Goal: Task Accomplishment & Management: Complete application form

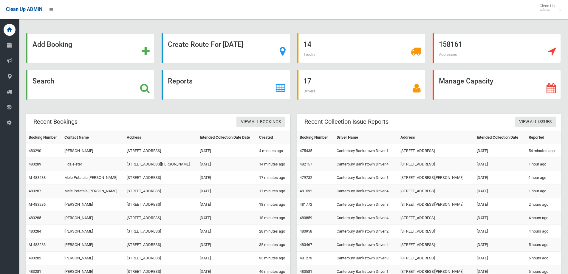
click at [102, 85] on div "Search" at bounding box center [90, 85] width 128 height 30
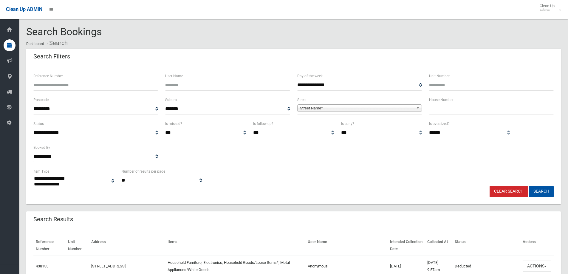
select select
click at [498, 108] on input "text" at bounding box center [491, 108] width 125 height 11
type input "*"
click at [404, 109] on span "Street Name*" at bounding box center [357, 108] width 114 height 7
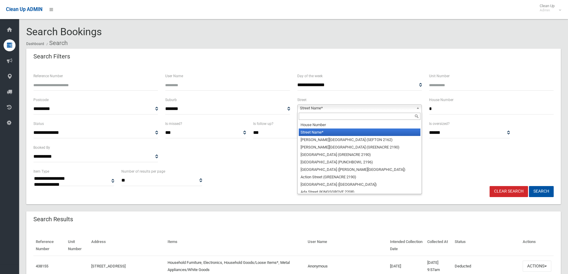
click at [406, 117] on input "text" at bounding box center [360, 116] width 122 height 7
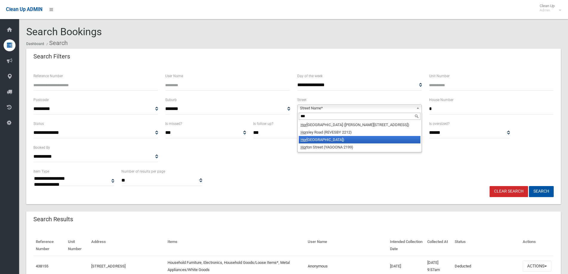
type input "***"
click at [369, 143] on li "Hor sley Road (PANANIA 2213)" at bounding box center [360, 139] width 122 height 7
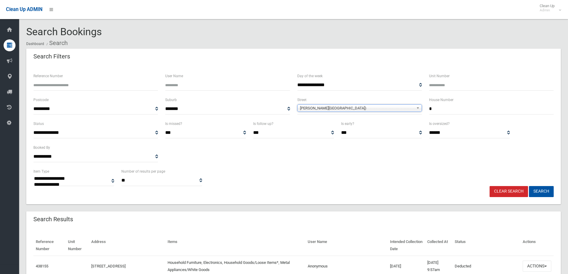
click at [366, 108] on span "Horsley Road (PANANIA 2213)" at bounding box center [357, 108] width 114 height 7
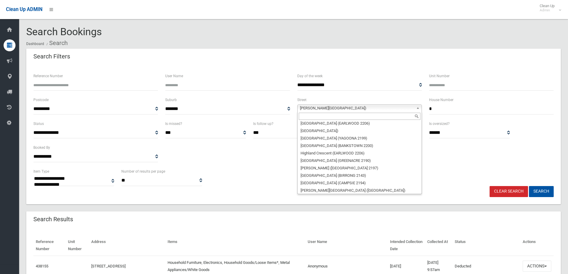
scroll to position [7497, 0]
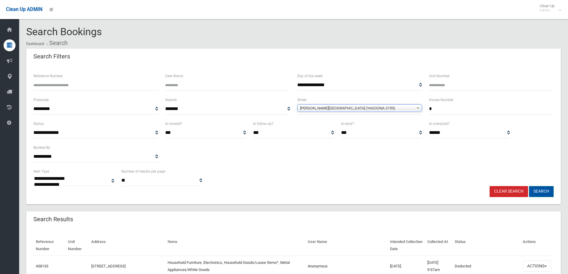
click at [547, 188] on button "Search" at bounding box center [541, 191] width 25 height 11
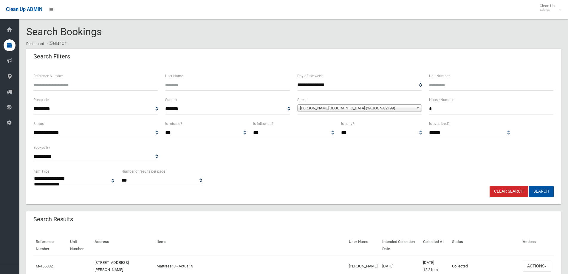
select select
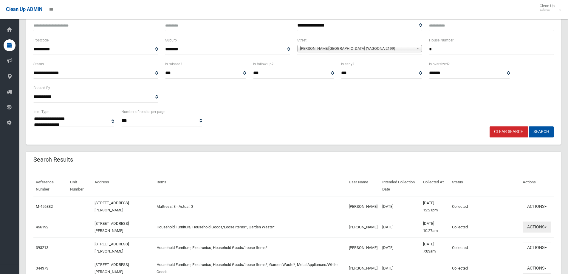
click at [544, 227] on span "button" at bounding box center [545, 226] width 2 height 1
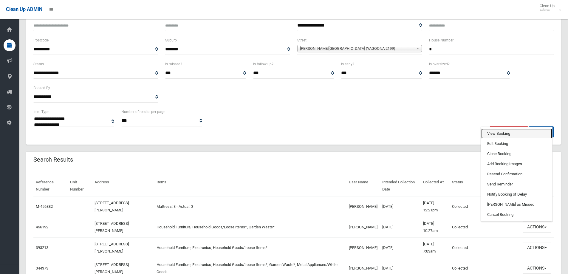
click at [518, 134] on link "View Booking" at bounding box center [516, 133] width 71 height 10
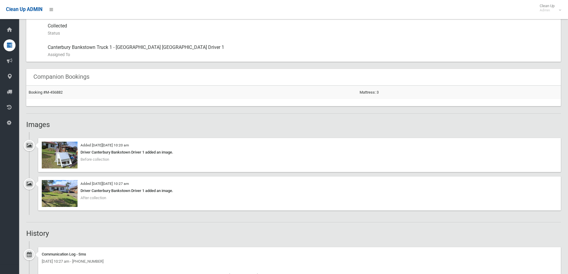
scroll to position [358, 0]
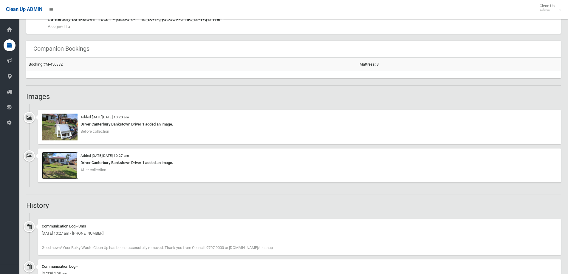
click at [57, 160] on img at bounding box center [60, 165] width 36 height 27
click at [73, 136] on img at bounding box center [60, 127] width 36 height 27
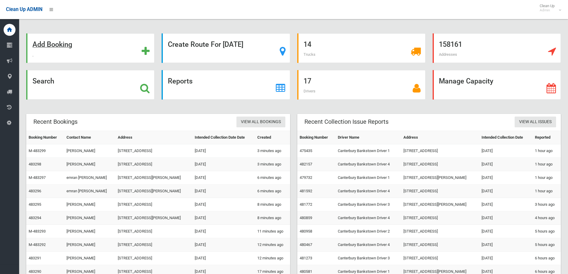
click at [93, 56] on div "Add Booking" at bounding box center [90, 48] width 128 height 30
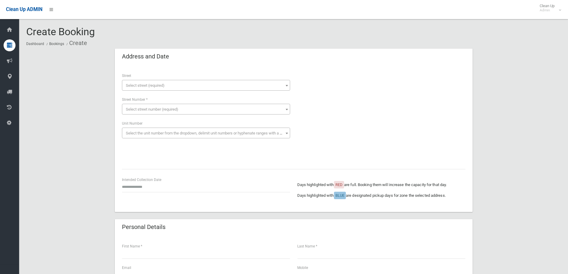
click at [189, 86] on span "Select street (required)" at bounding box center [205, 85] width 165 height 8
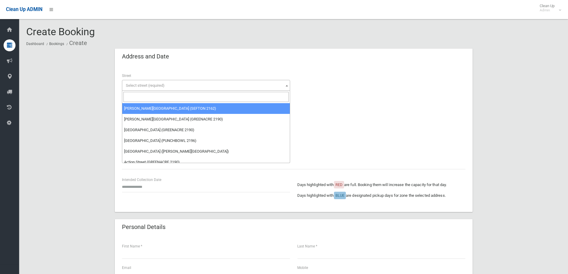
click at [189, 100] on input "search" at bounding box center [205, 97] width 165 height 10
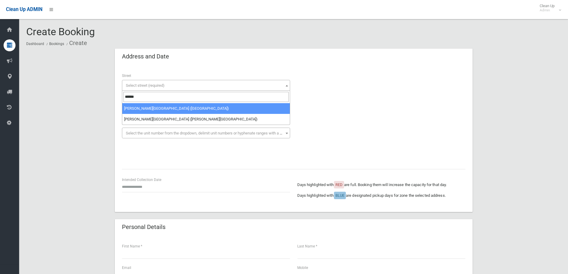
type input "******"
select select "*"
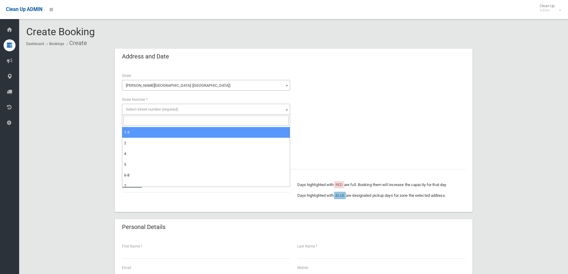
click at [201, 121] on input "search" at bounding box center [205, 121] width 165 height 10
type input "**"
select select "*****"
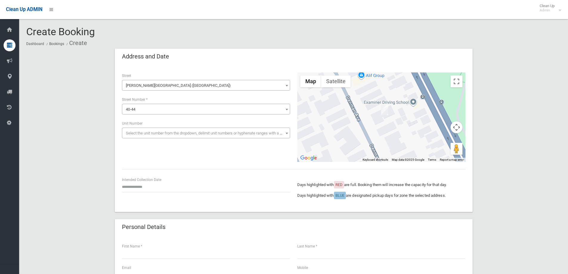
click at [187, 145] on div "**********" at bounding box center [293, 116] width 350 height 89
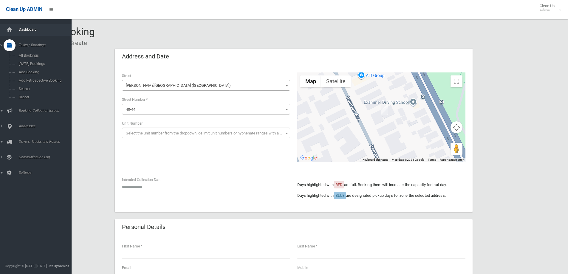
click at [37, 30] on span "Dashboard" at bounding box center [46, 29] width 59 height 4
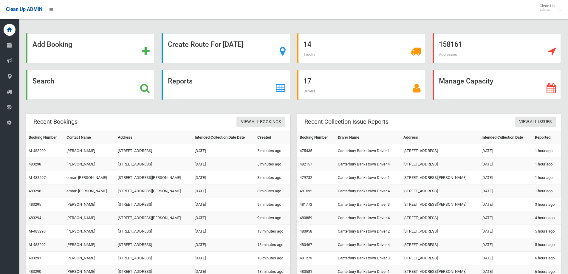
drag, startPoint x: 517, startPoint y: 108, endPoint x: 488, endPoint y: 107, distance: 29.8
click at [517, 108] on div "Add Booking Create Route For [DATE] 14 Trucks 158161 Addresses Search Reports 1…" at bounding box center [293, 162] width 534 height 259
